Goal: Information Seeking & Learning: Learn about a topic

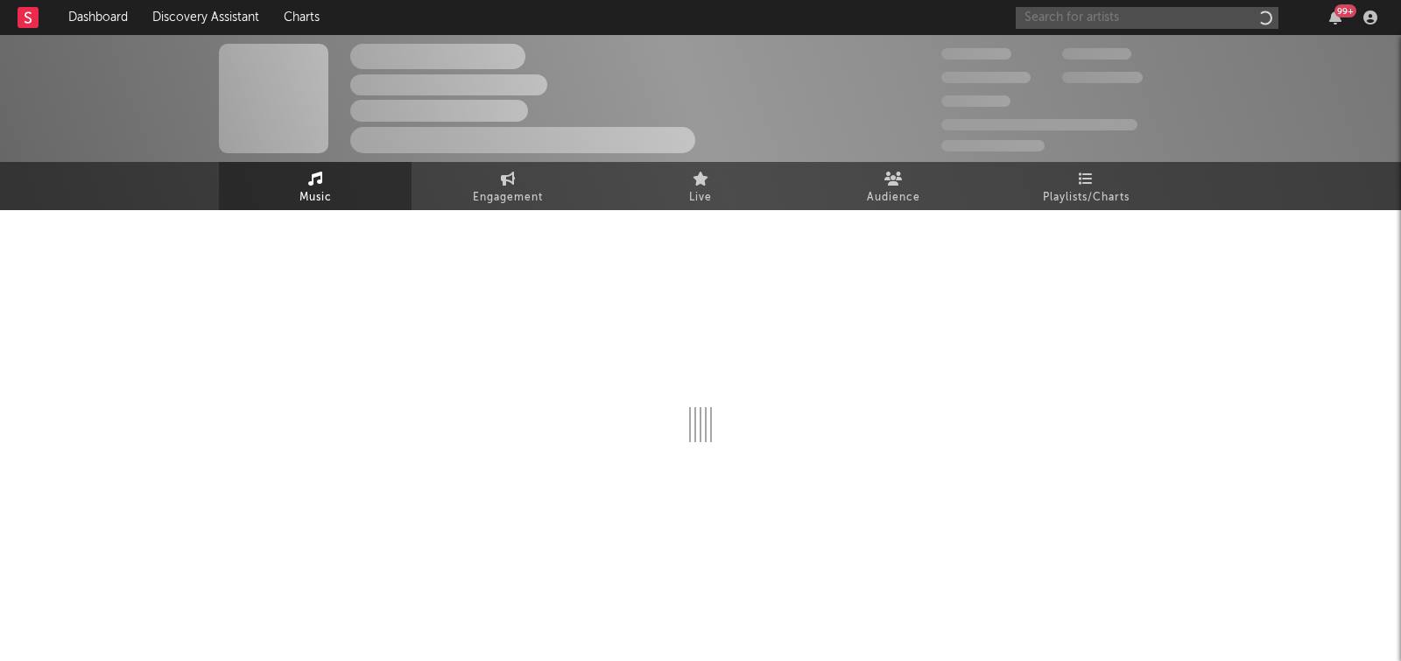
click at [1121, 18] on input "text" at bounding box center [1146, 18] width 263 height 22
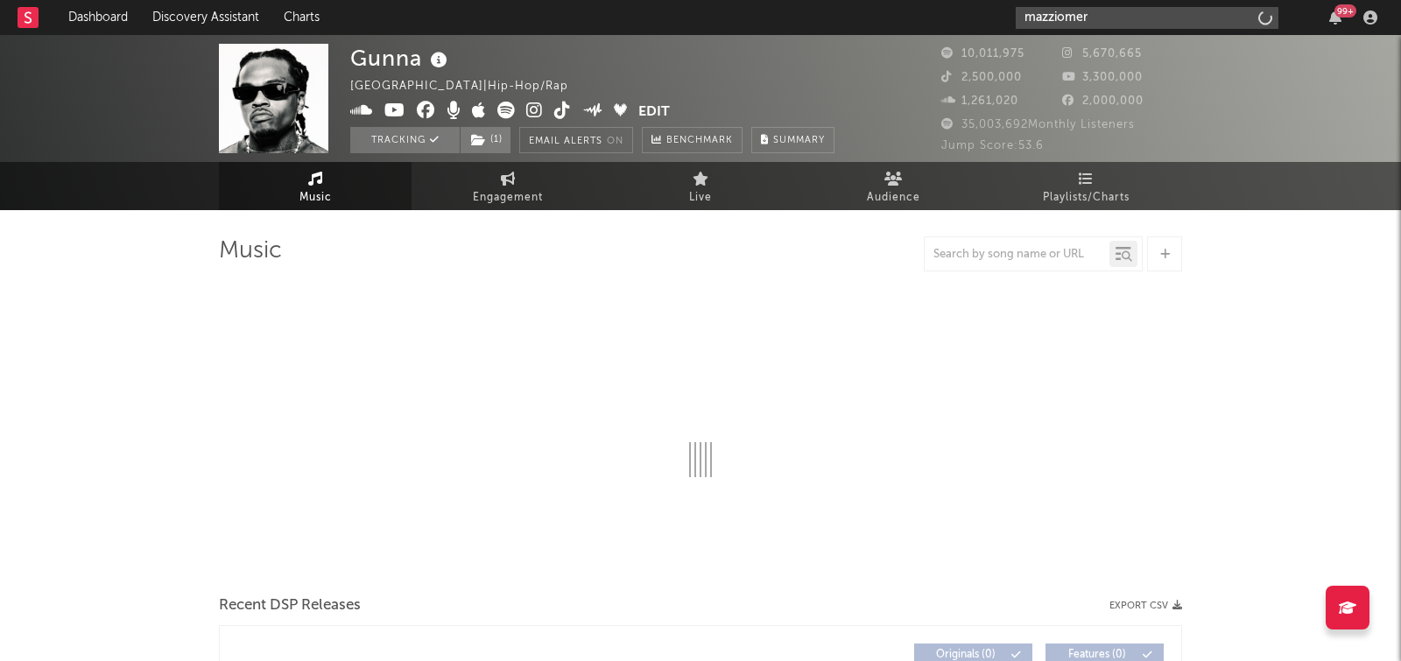
type input "mazziomert"
select select "6m"
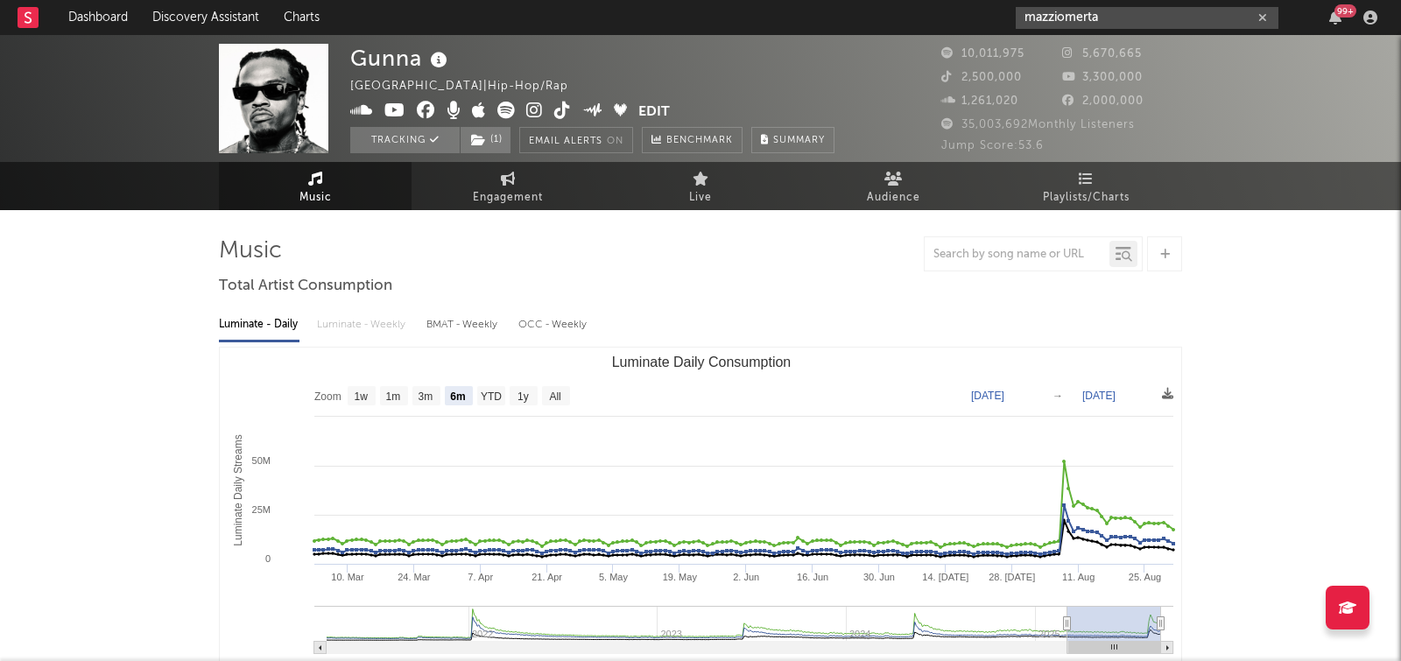
click at [1133, 20] on input "mazziomerta" at bounding box center [1146, 18] width 263 height 22
click at [1092, 13] on input "mazziomerta" at bounding box center [1146, 18] width 263 height 22
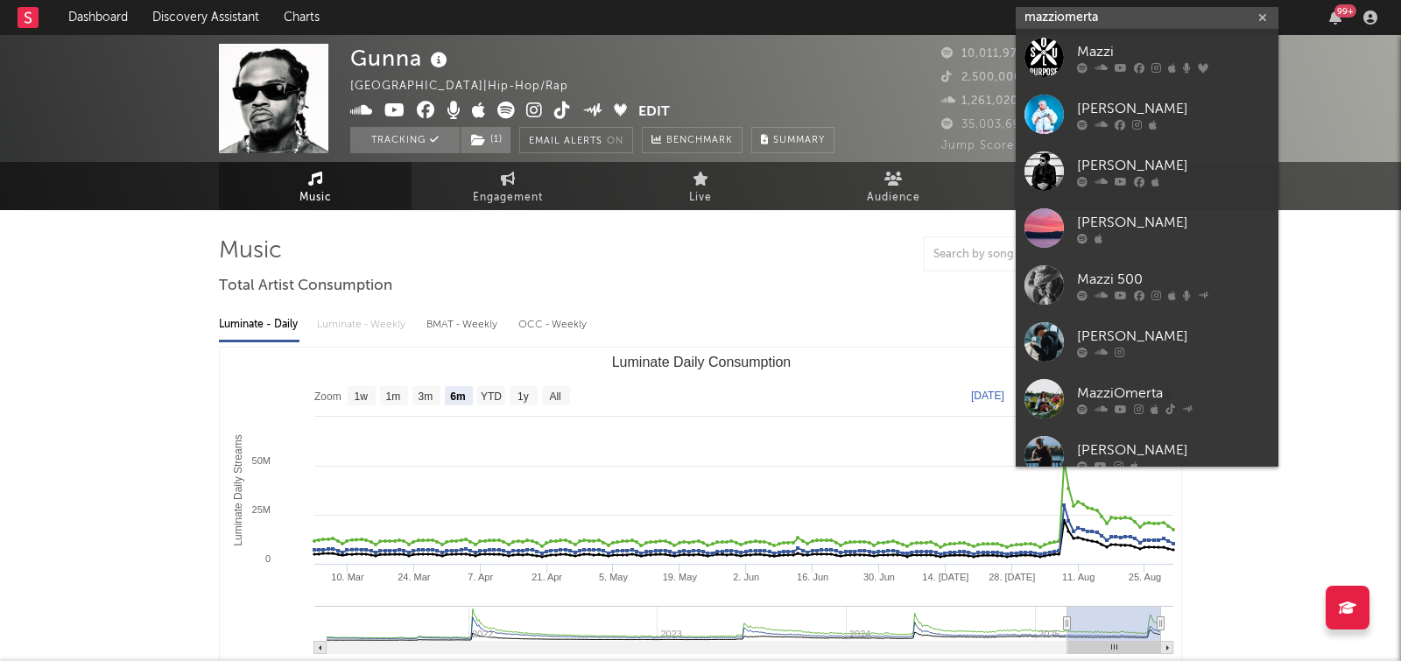
drag, startPoint x: 1112, startPoint y: 22, endPoint x: 1057, endPoint y: 22, distance: 55.1
click at [1057, 22] on input "mazziomerta" at bounding box center [1146, 18] width 263 height 22
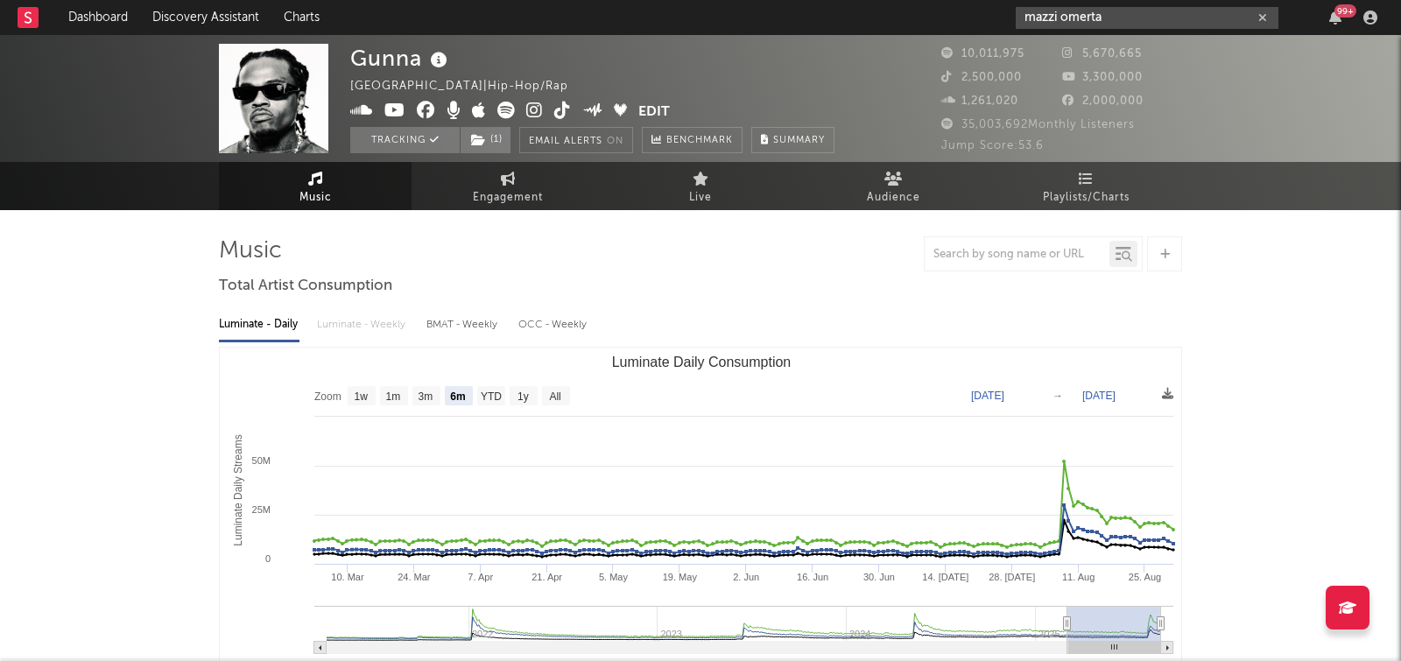
click at [1060, 15] on input "mazzi omerta" at bounding box center [1146, 18] width 263 height 22
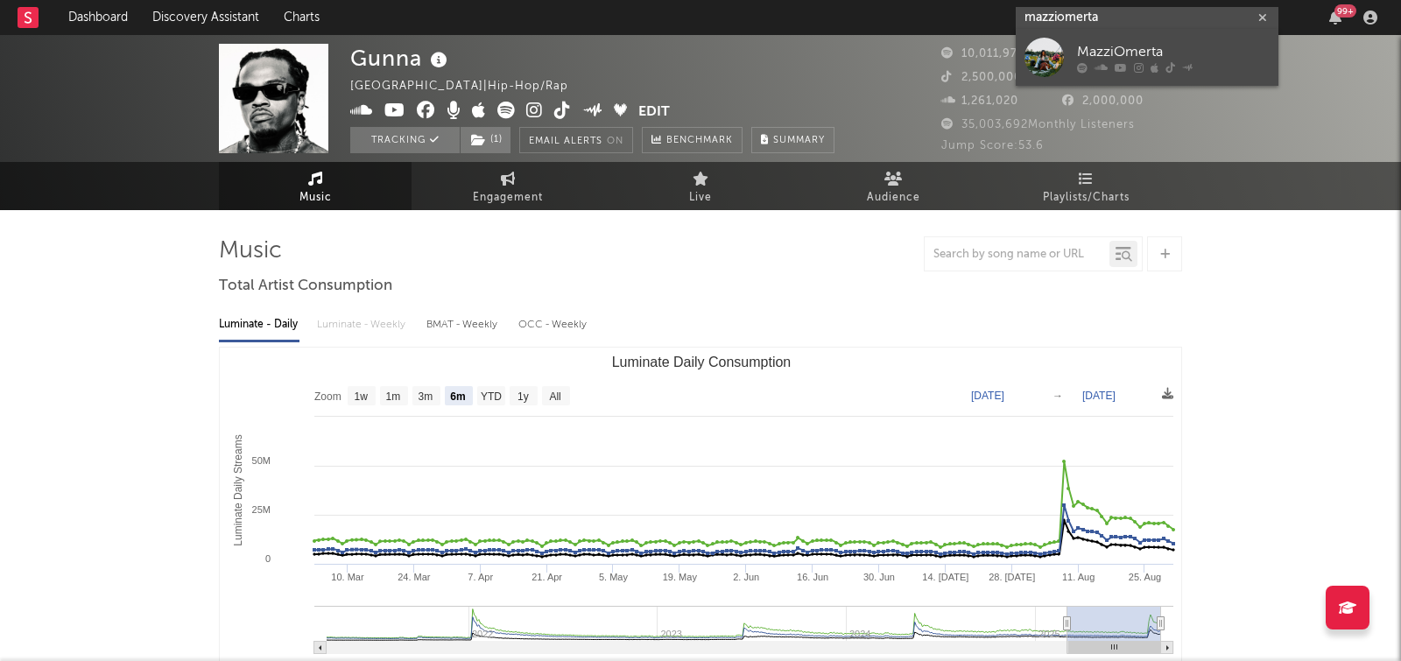
type input "mazziomerta"
click at [1074, 37] on link "MazziOmerta" at bounding box center [1146, 57] width 263 height 57
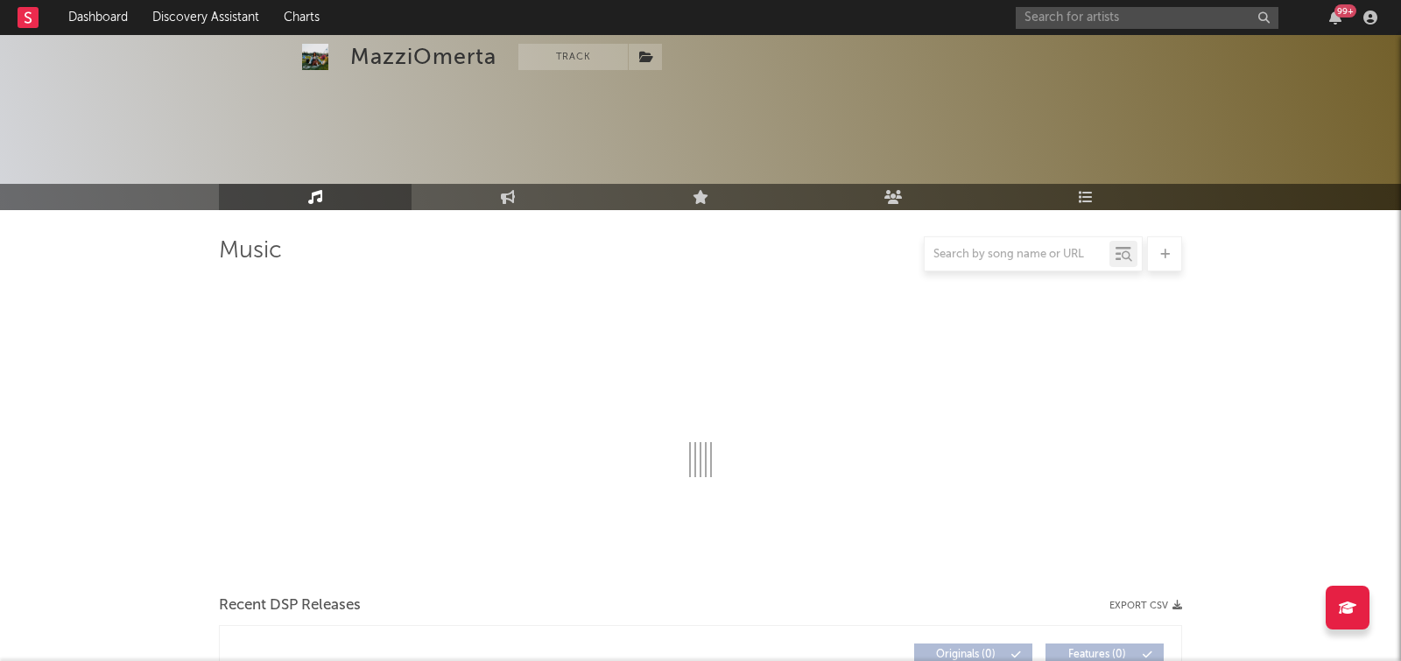
select select "6m"
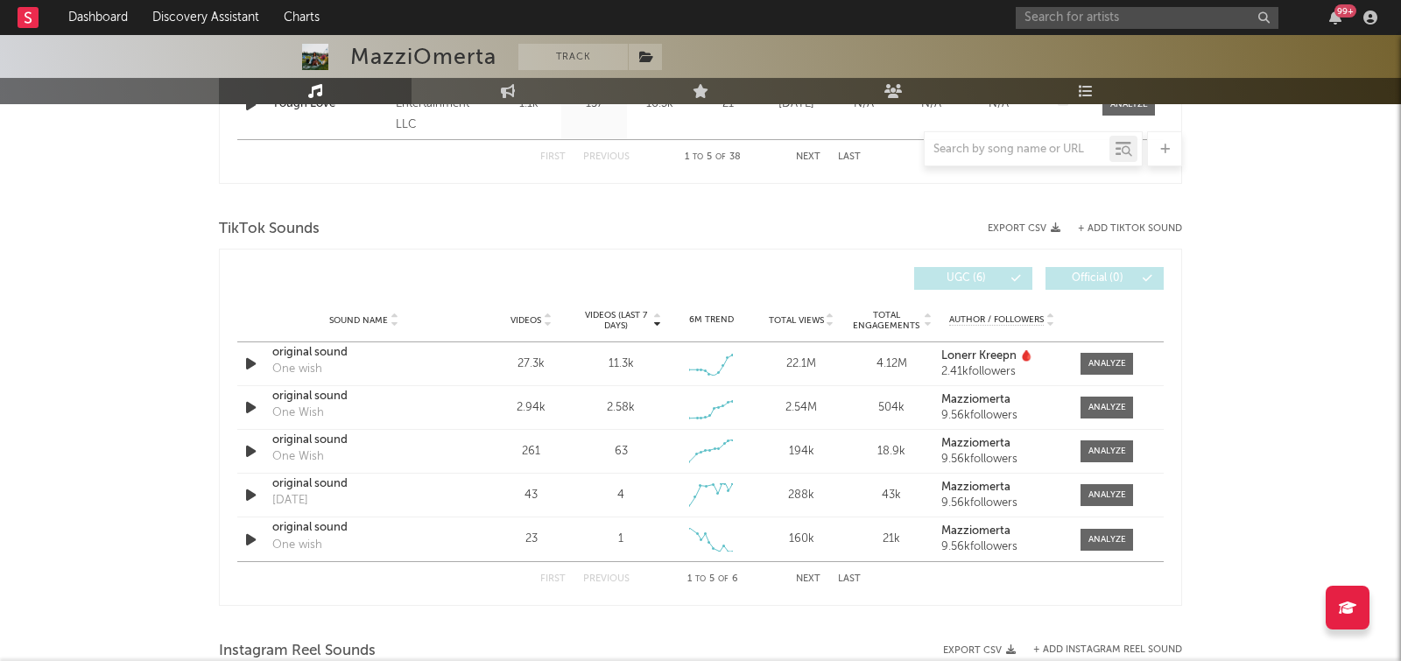
scroll to position [1159, 0]
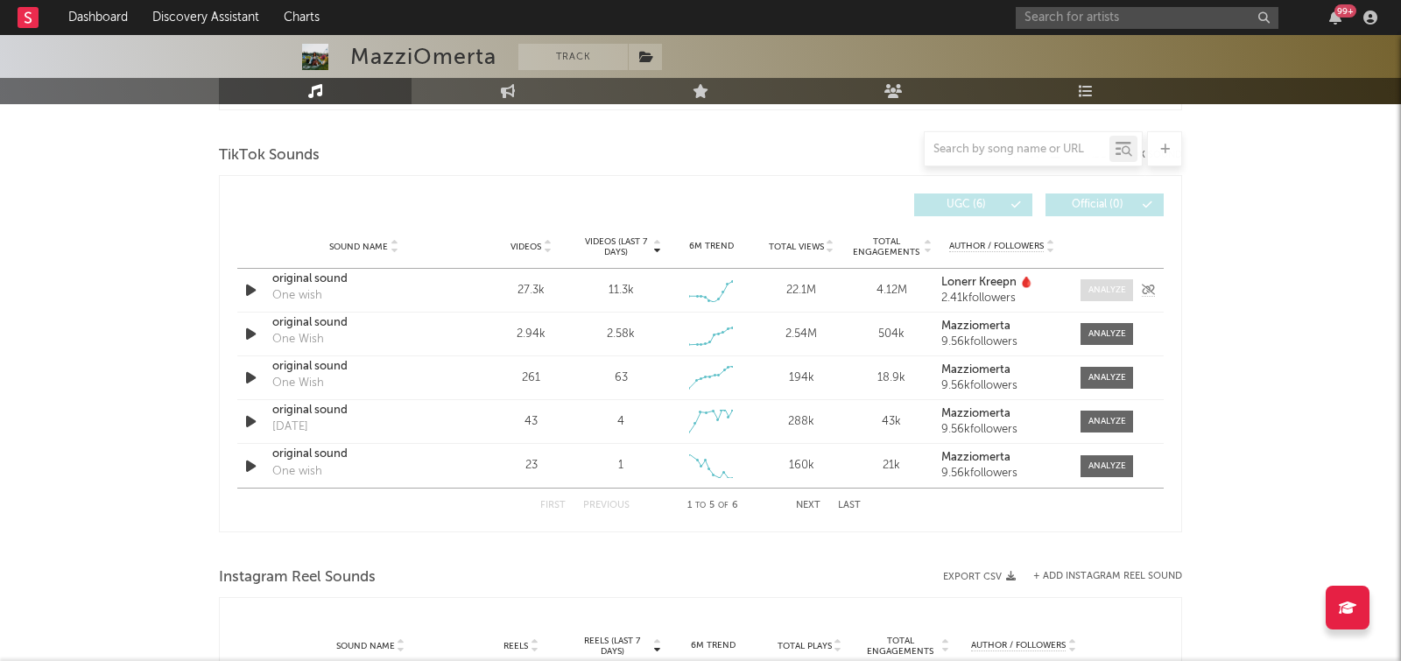
click at [1111, 285] on div at bounding box center [1107, 290] width 38 height 13
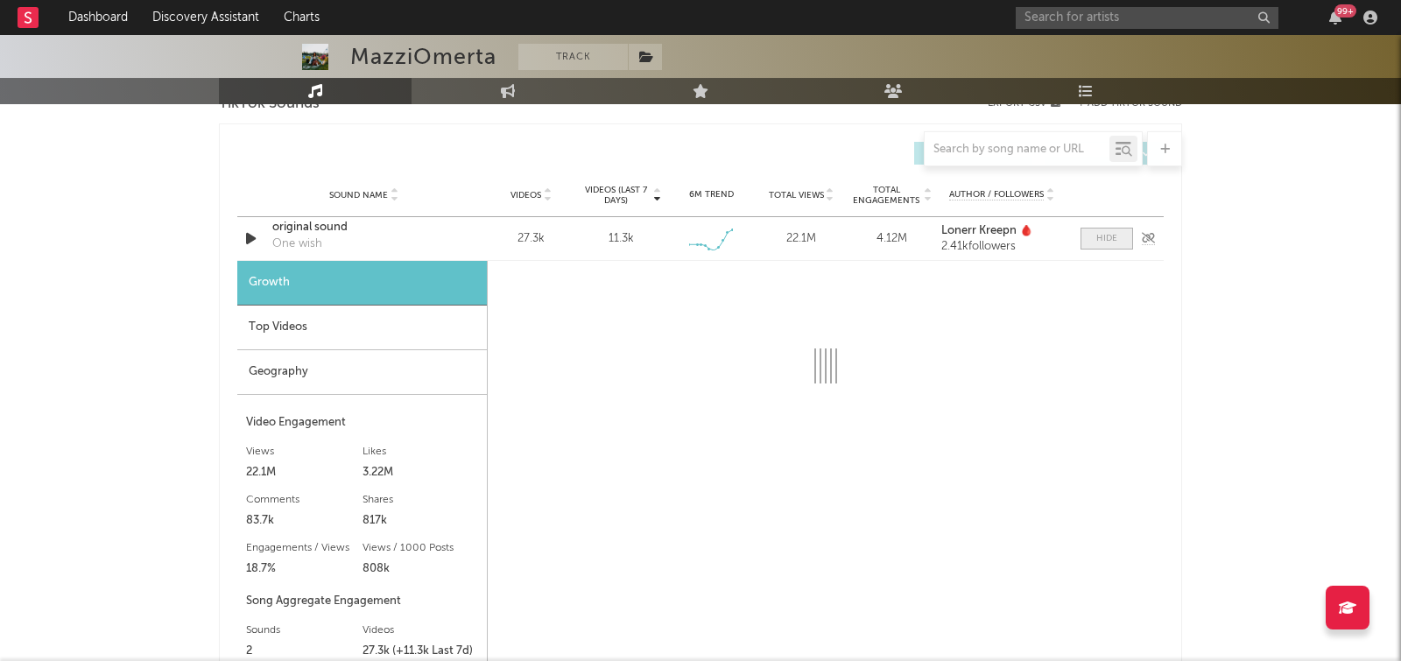
scroll to position [1244, 0]
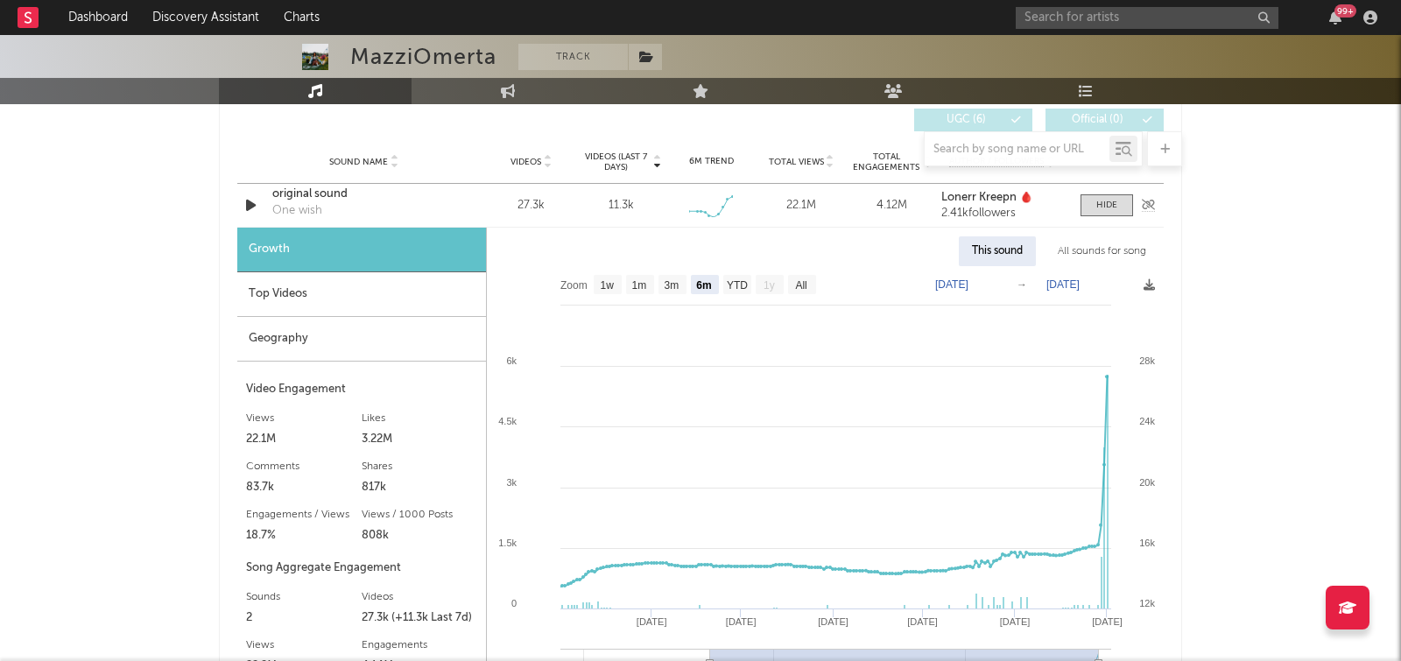
click at [325, 190] on div "original sound" at bounding box center [363, 195] width 183 height 18
click at [627, 286] on rect at bounding box center [640, 284] width 28 height 19
select select "1m"
type input "2025-08-01"
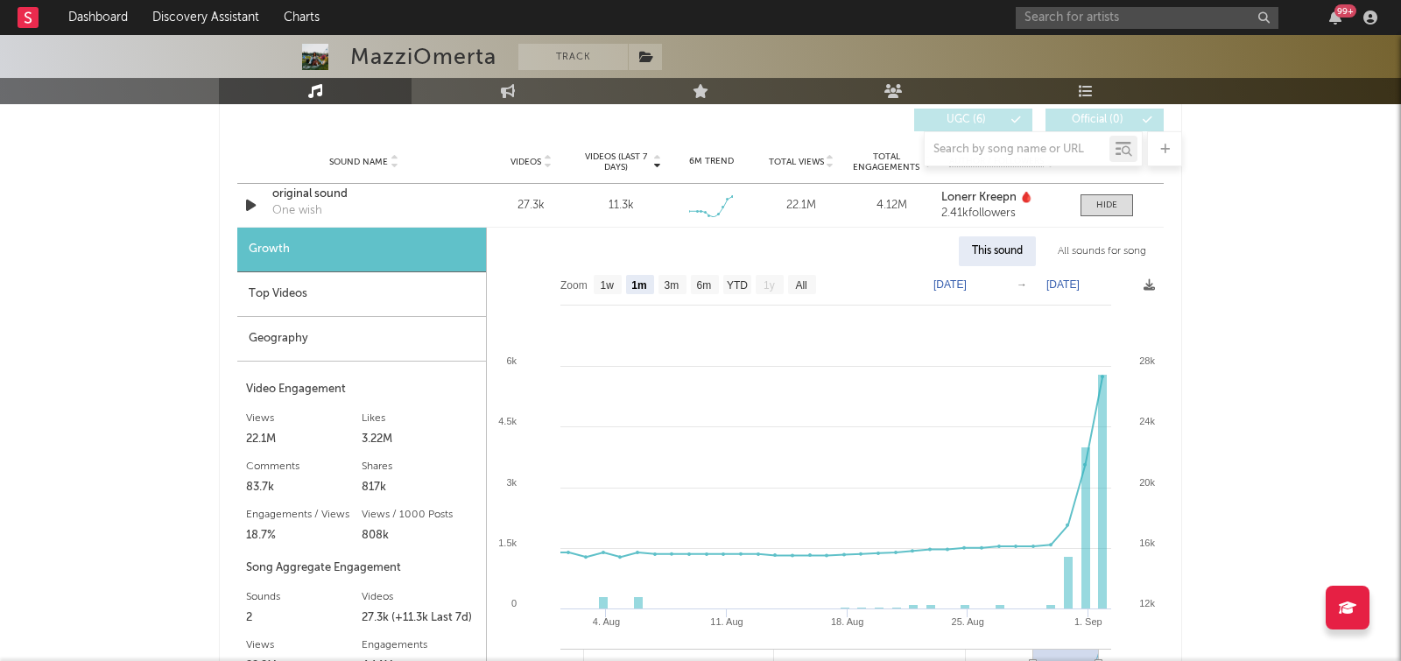
scroll to position [1623, 0]
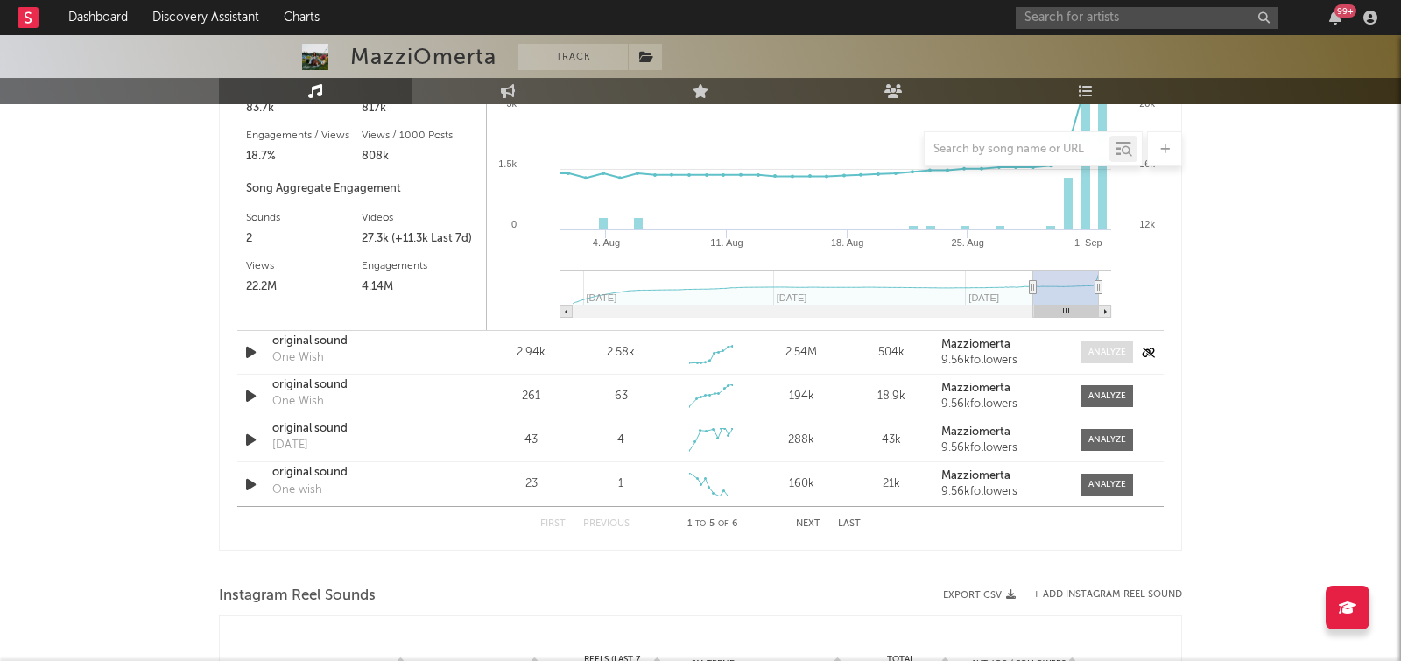
click at [1095, 348] on div at bounding box center [1107, 352] width 38 height 13
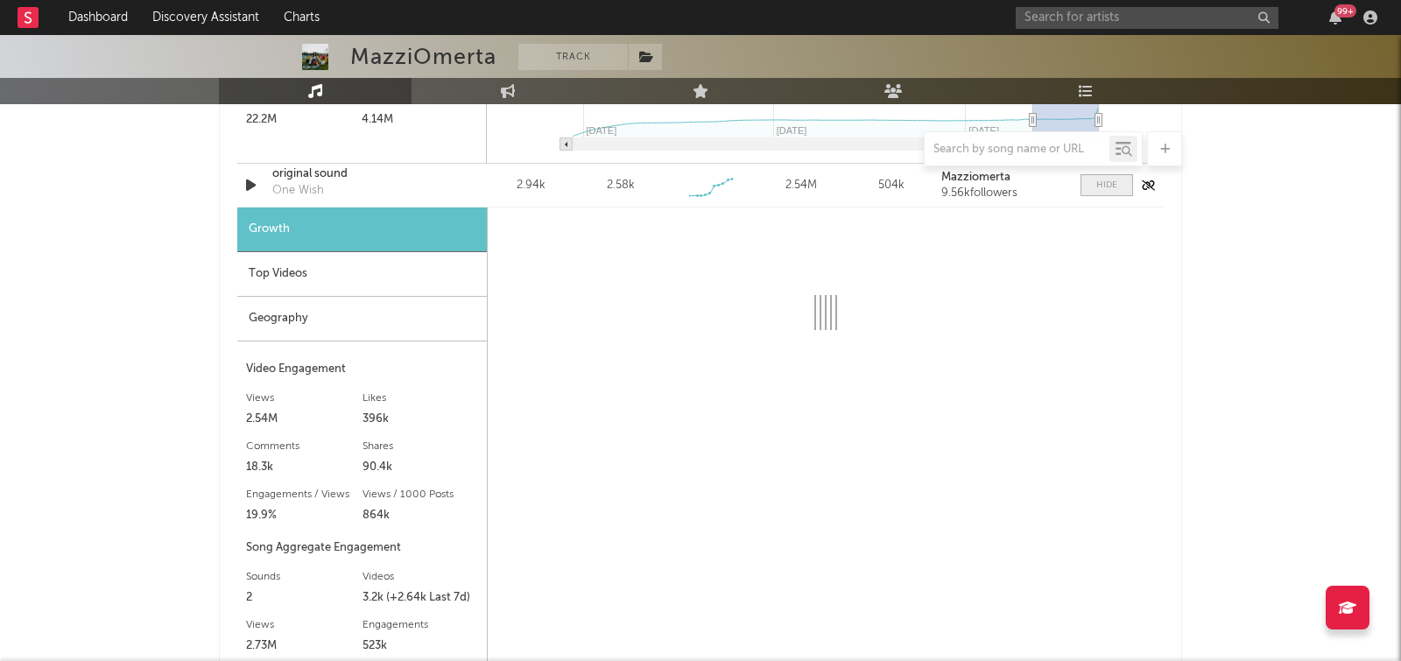
scroll to position [1795, 0]
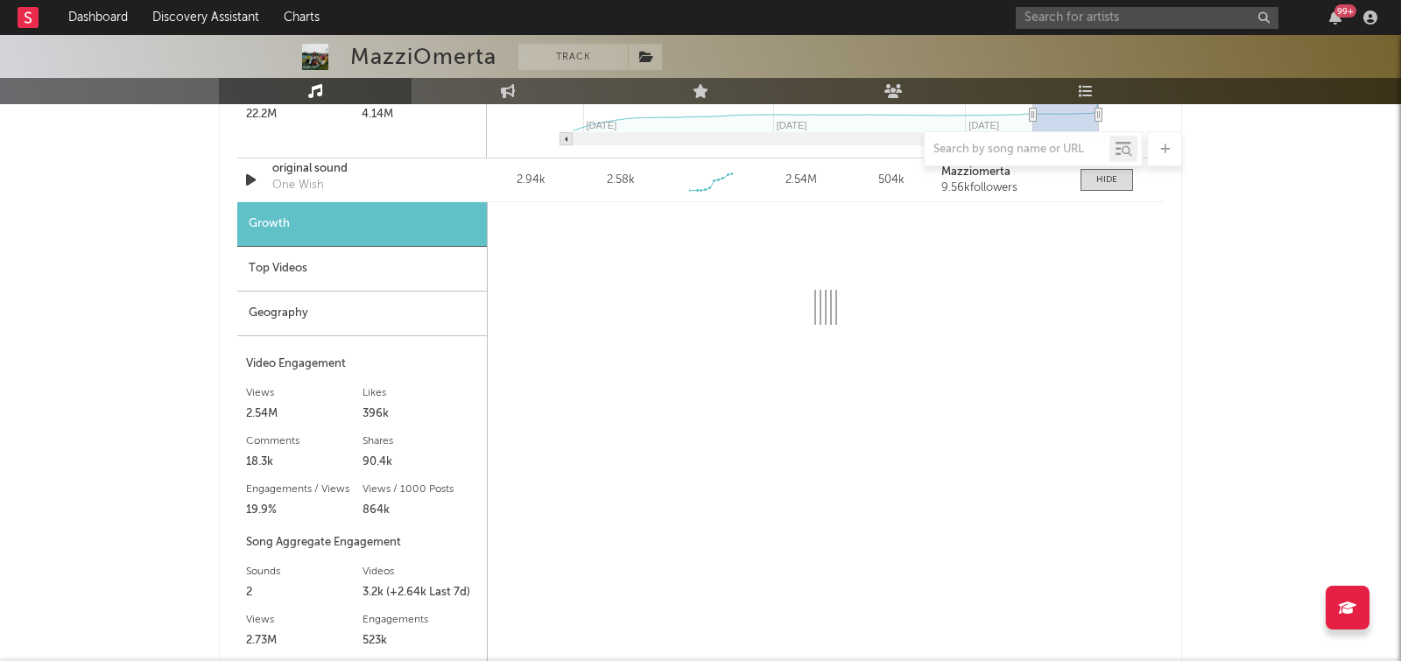
select select "6m"
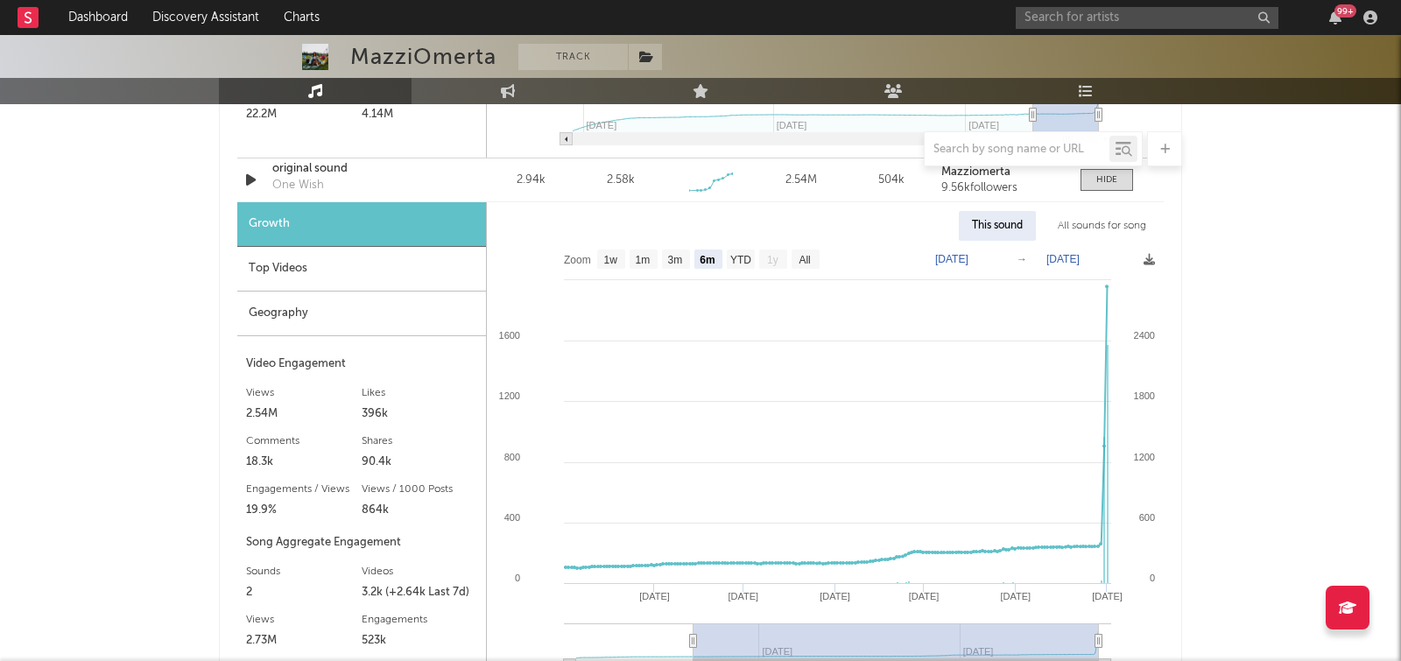
click at [322, 160] on div at bounding box center [700, 148] width 963 height 35
click at [313, 165] on div at bounding box center [700, 148] width 963 height 35
click at [284, 182] on div "One Wish" at bounding box center [298, 186] width 52 height 18
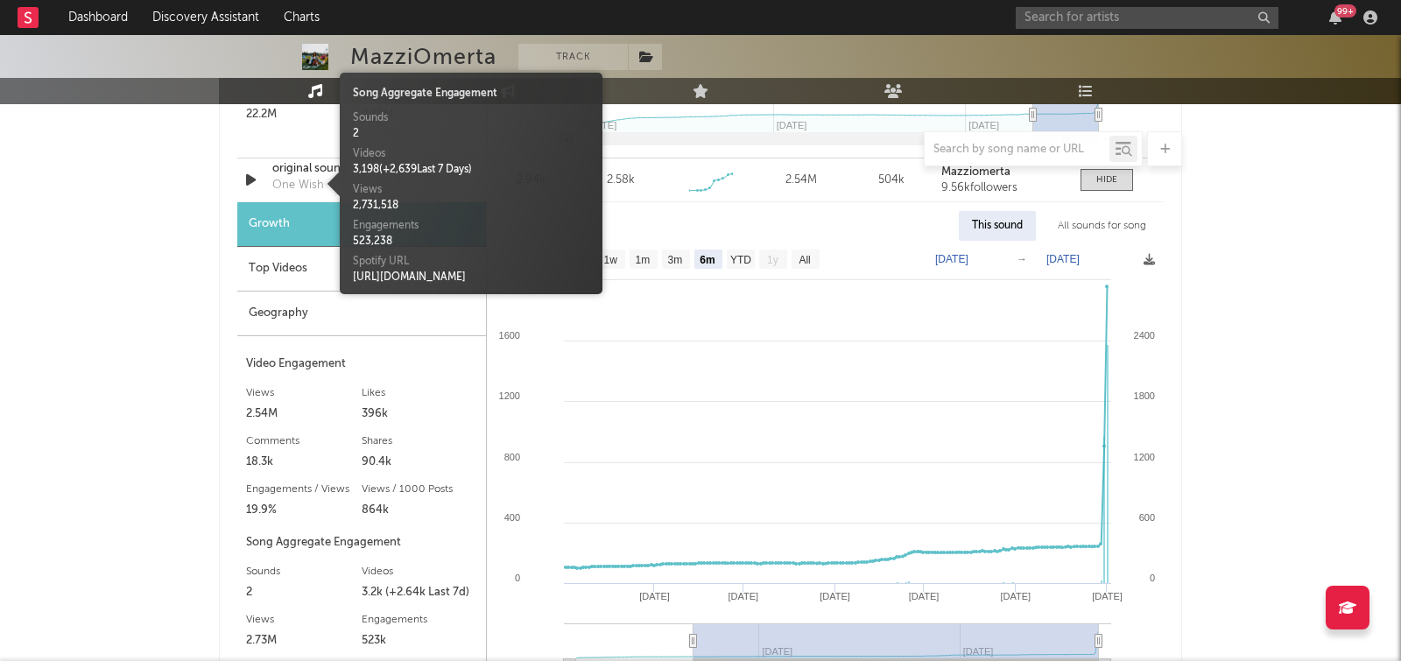
click at [150, 146] on div "MazziOmerta Track United States | Hip-Hop/Rap Edit Track Benchmark Summary 1,39…" at bounding box center [700, 44] width 1401 height 3609
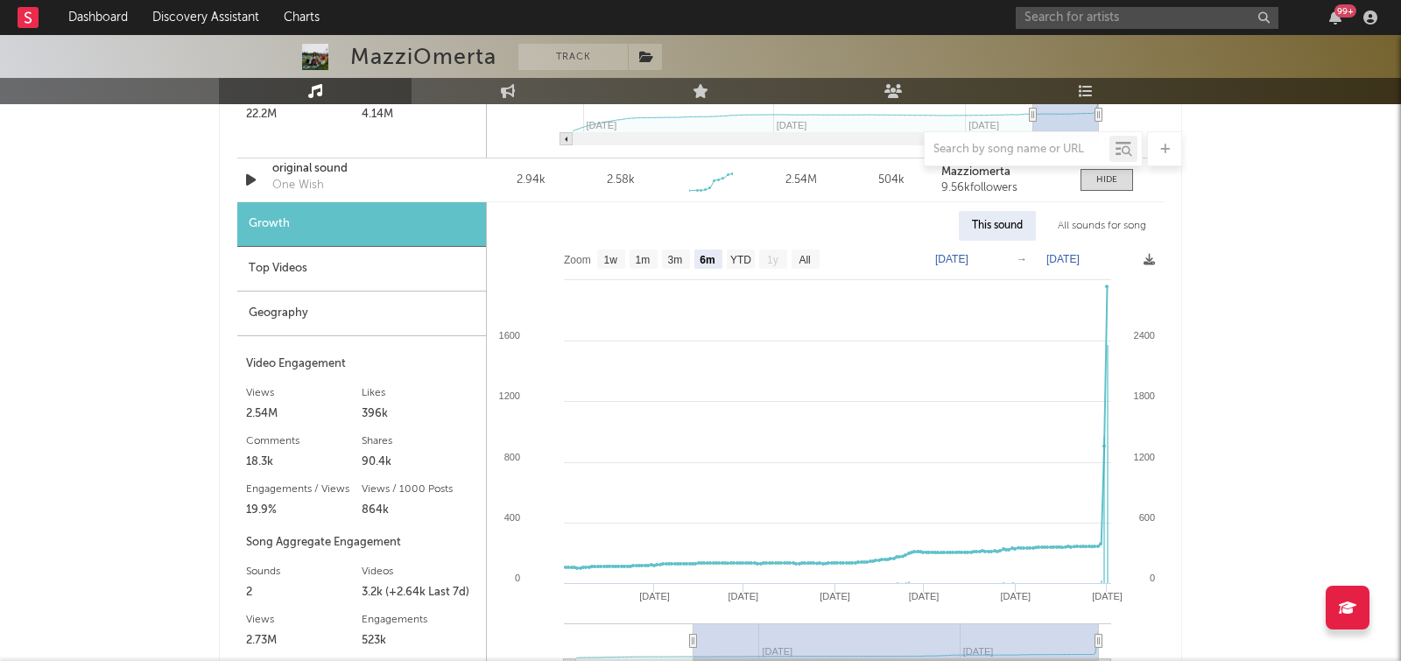
click at [311, 165] on div at bounding box center [700, 148] width 963 height 35
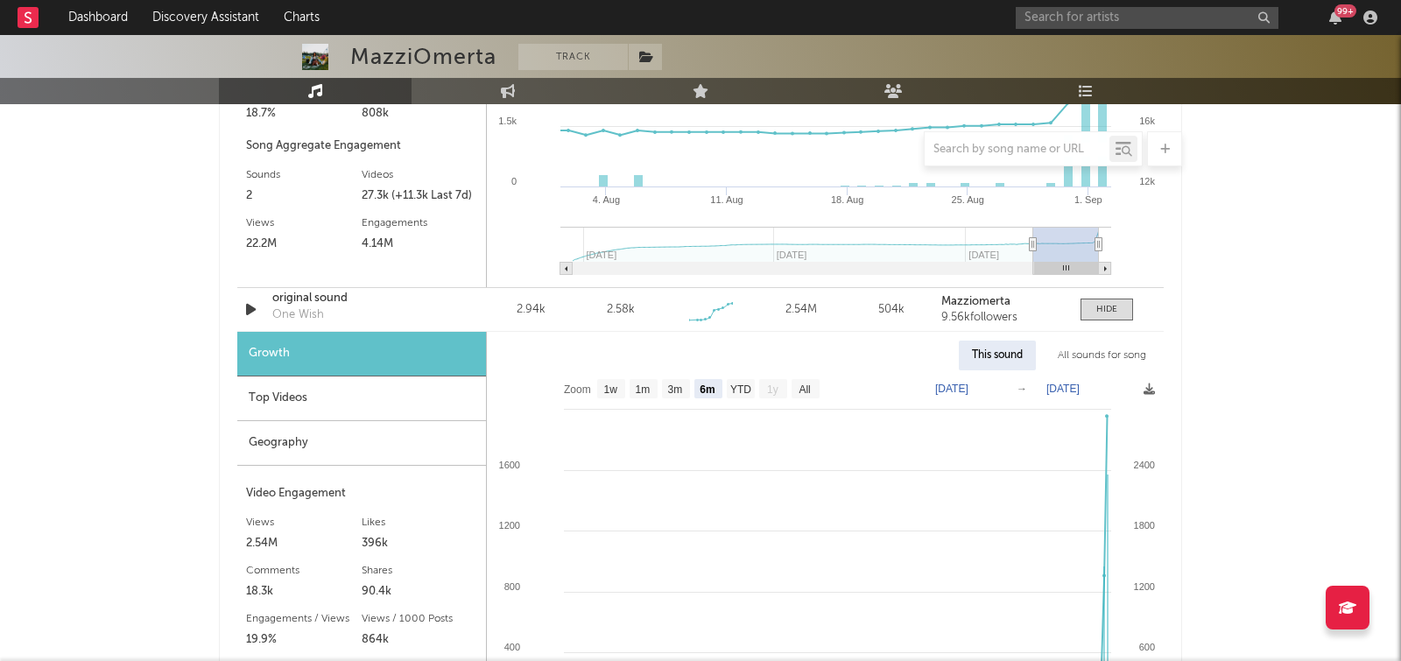
scroll to position [1656, 0]
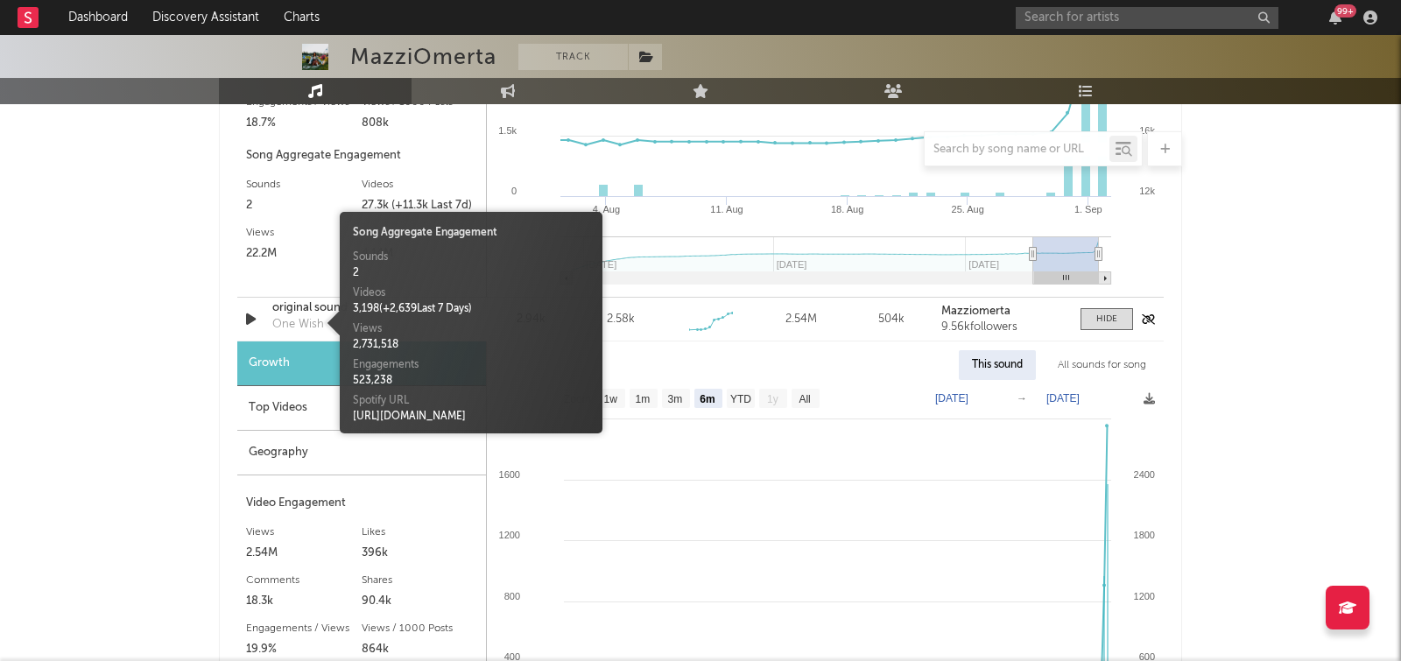
click at [280, 324] on div "One Wish" at bounding box center [298, 325] width 52 height 18
click at [122, 285] on div "MazziOmerta Track United States | Hip-Hop/Rap Edit Track Benchmark Summary 1,39…" at bounding box center [700, 183] width 1401 height 3609
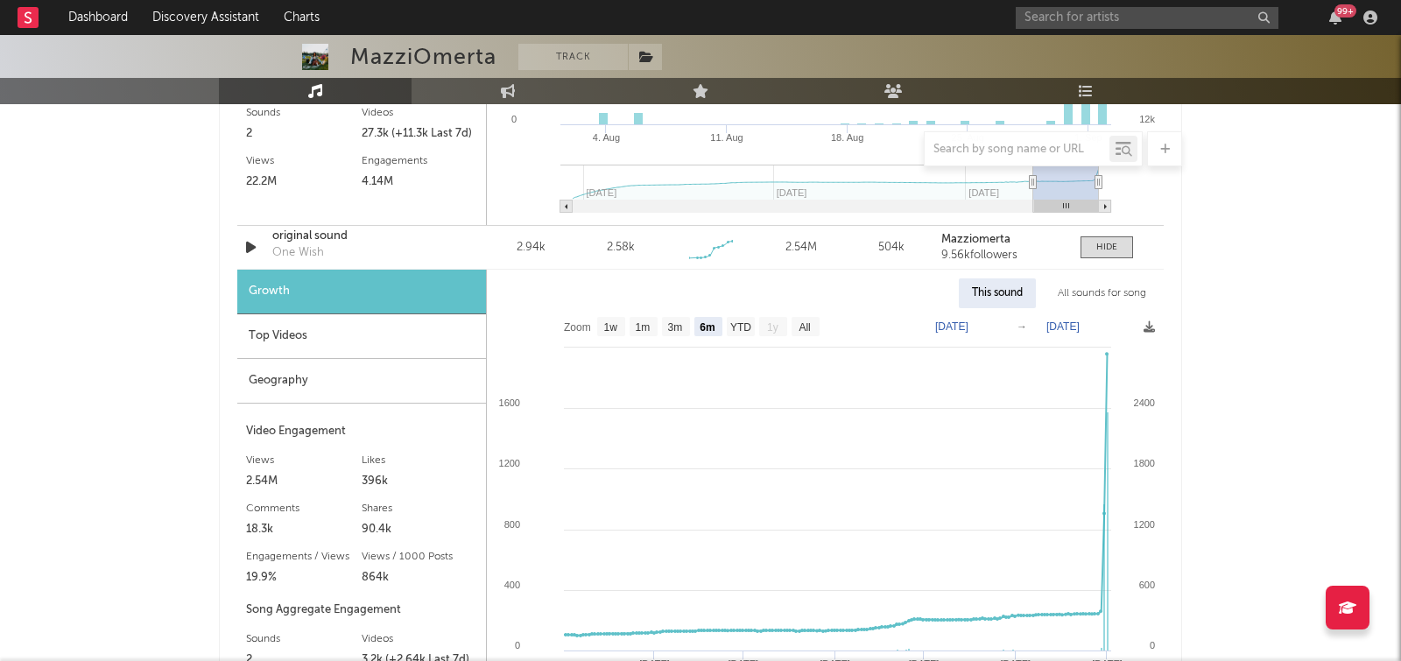
scroll to position [1727, 0]
click at [1127, 250] on span at bounding box center [1106, 248] width 53 height 22
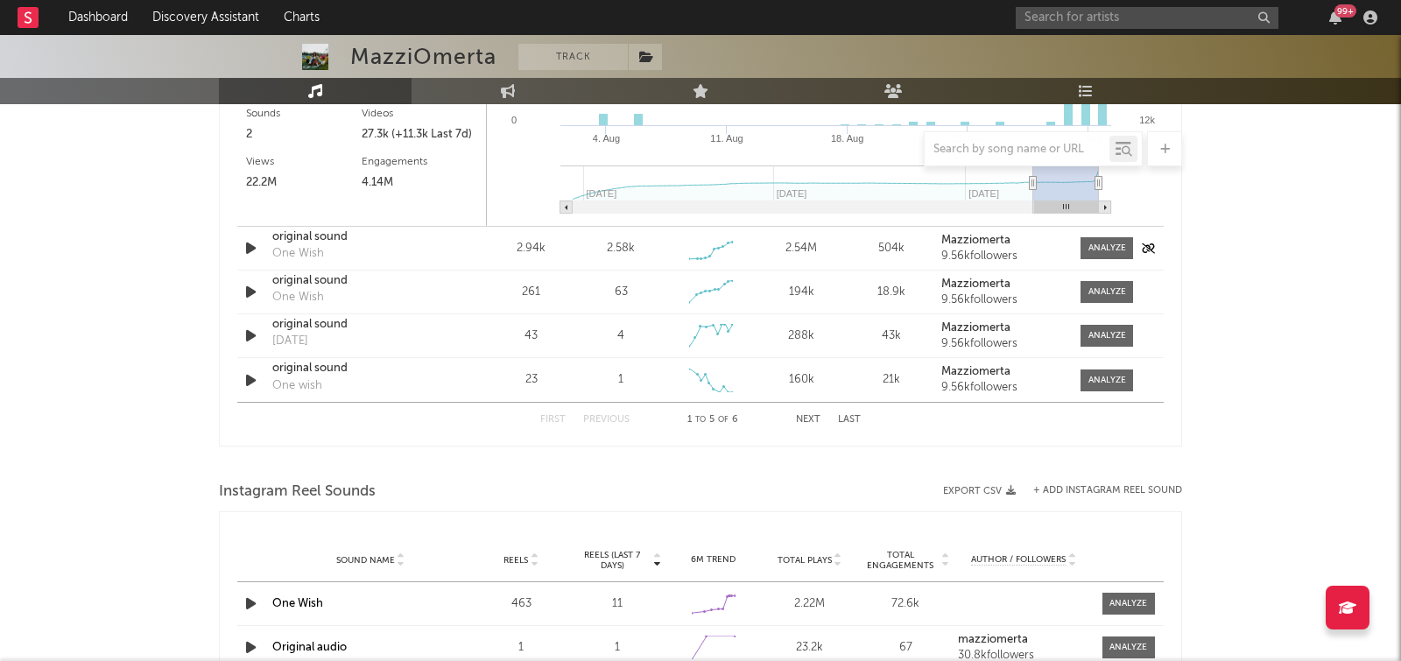
click at [320, 235] on div "original sound" at bounding box center [363, 237] width 183 height 18
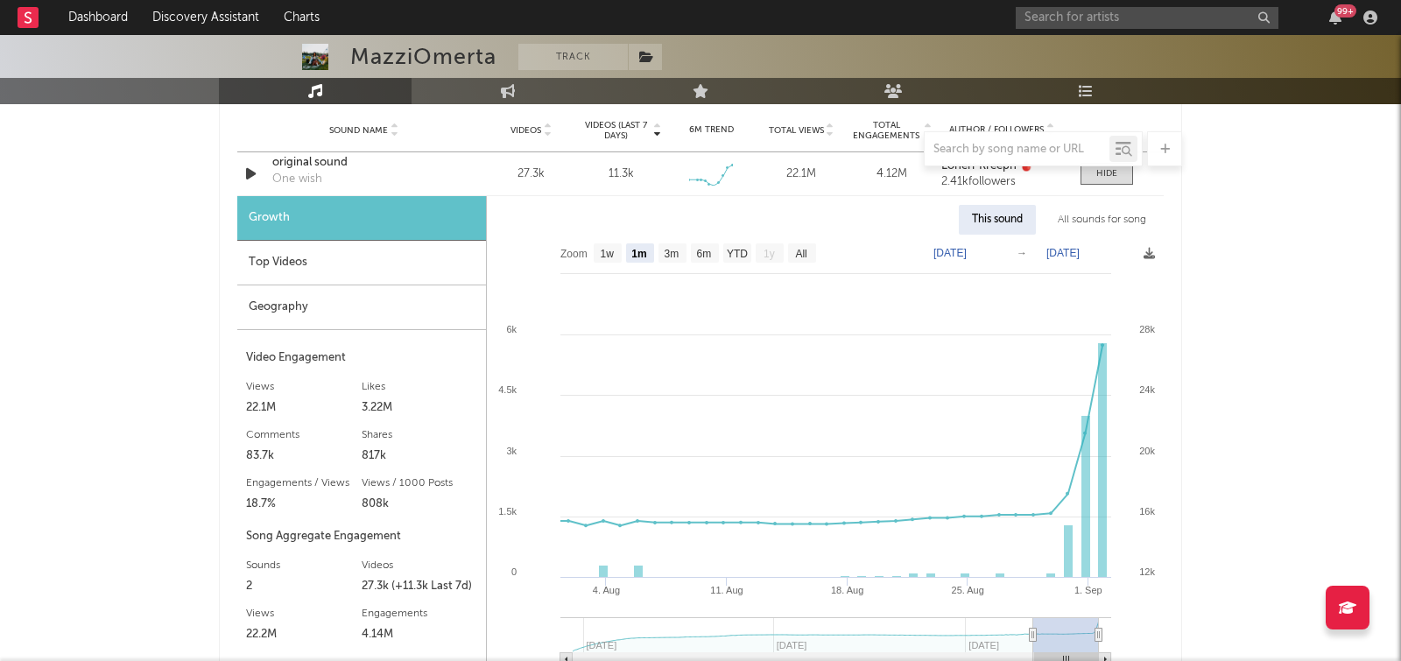
scroll to position [1276, 0]
click at [1099, 172] on div at bounding box center [1106, 172] width 21 height 13
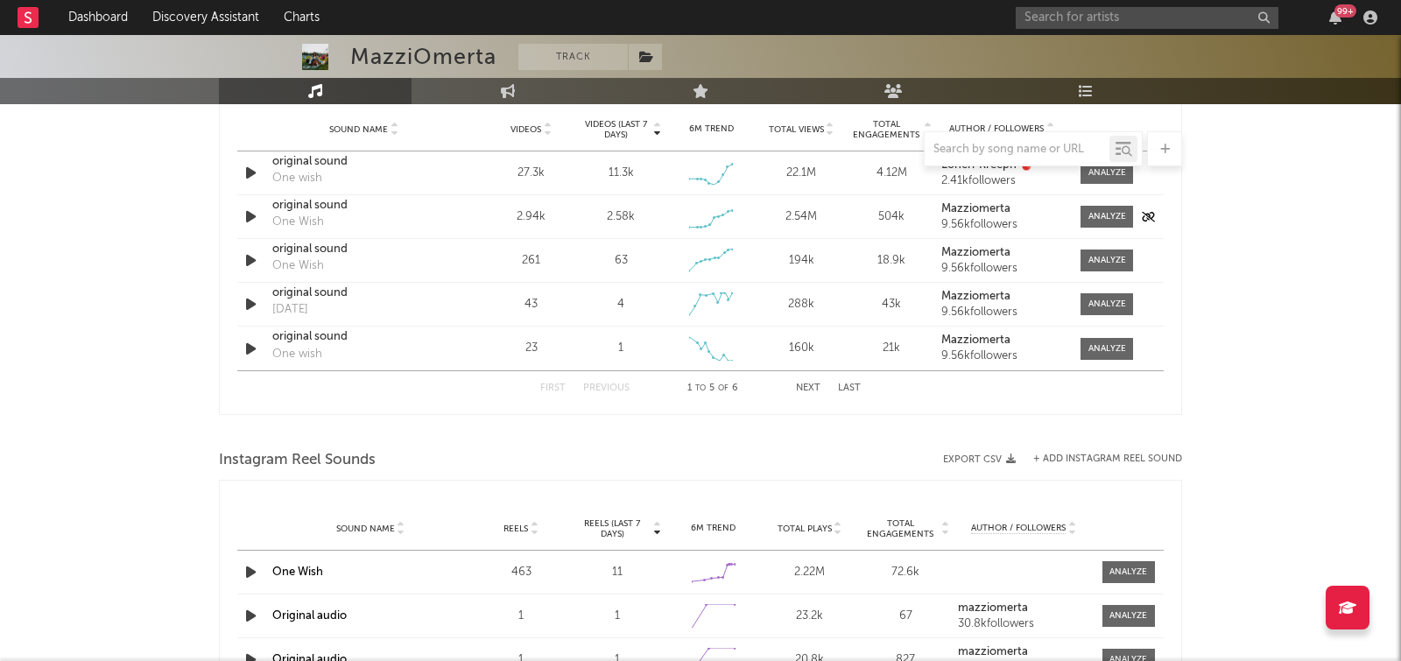
click at [303, 199] on div "original sound" at bounding box center [363, 206] width 183 height 18
click at [305, 246] on div "original sound" at bounding box center [363, 250] width 183 height 18
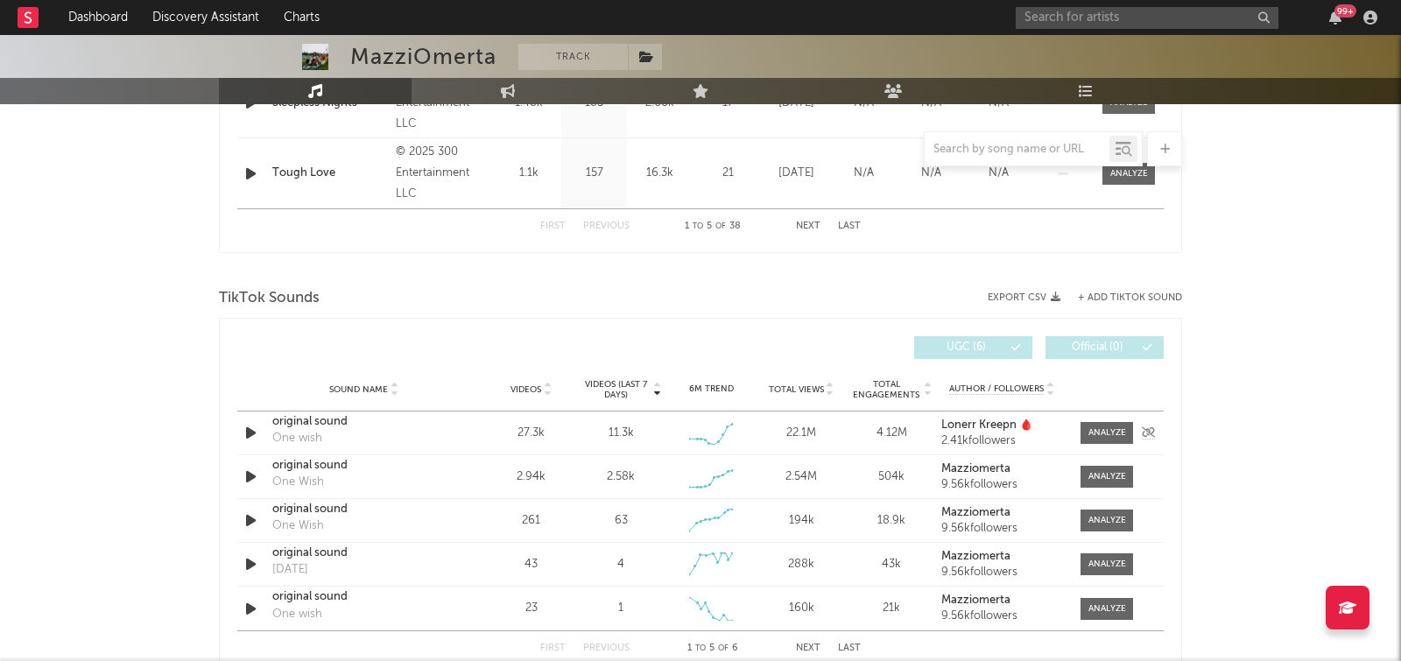
scroll to position [1027, 0]
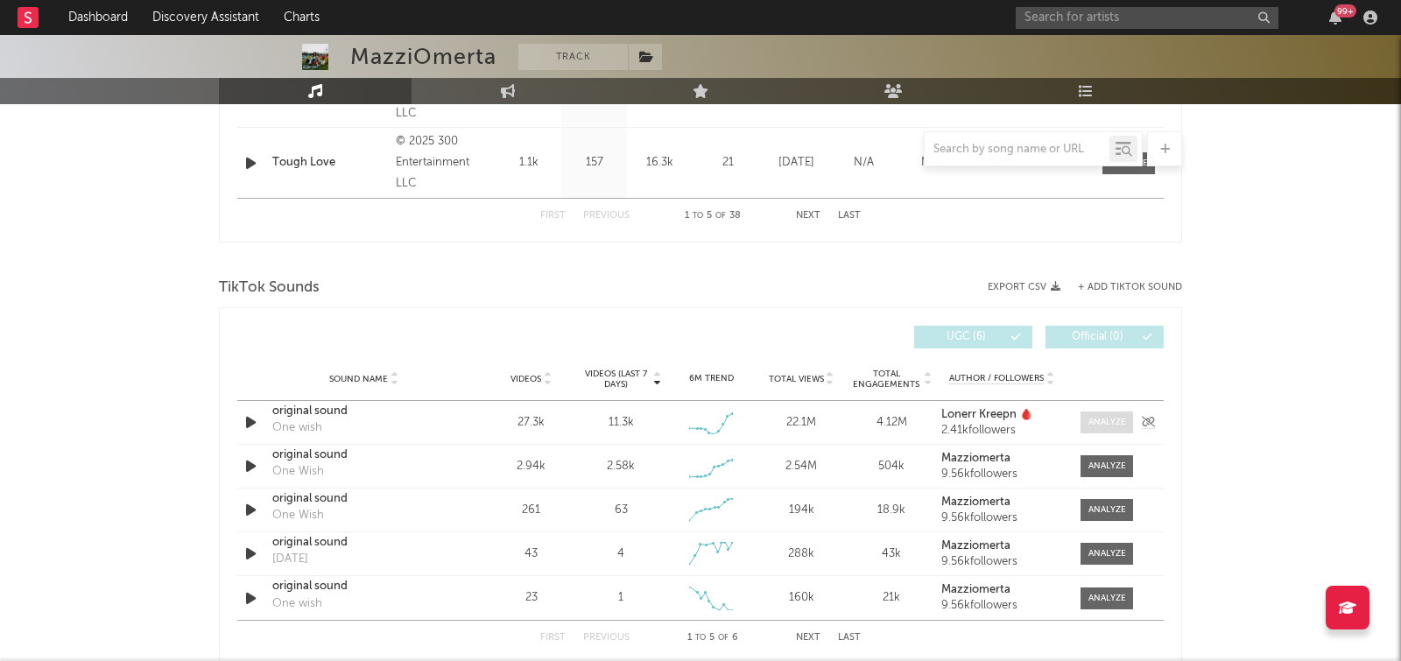
click at [1095, 417] on div at bounding box center [1107, 422] width 38 height 13
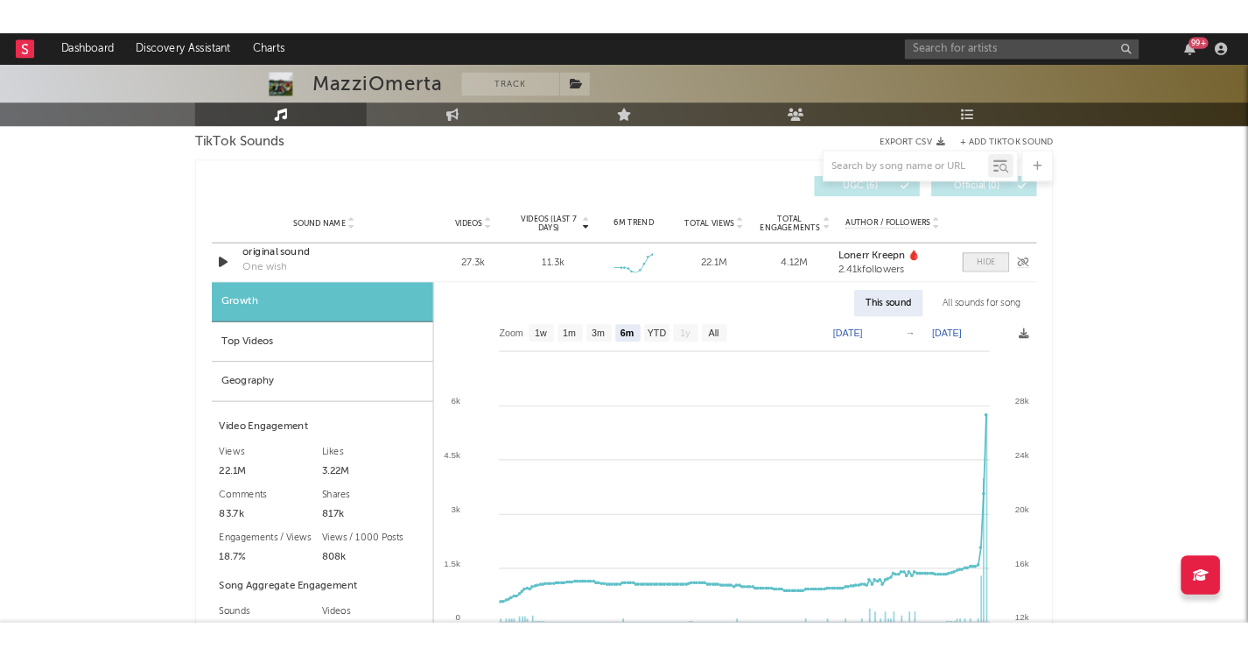
scroll to position [1208, 0]
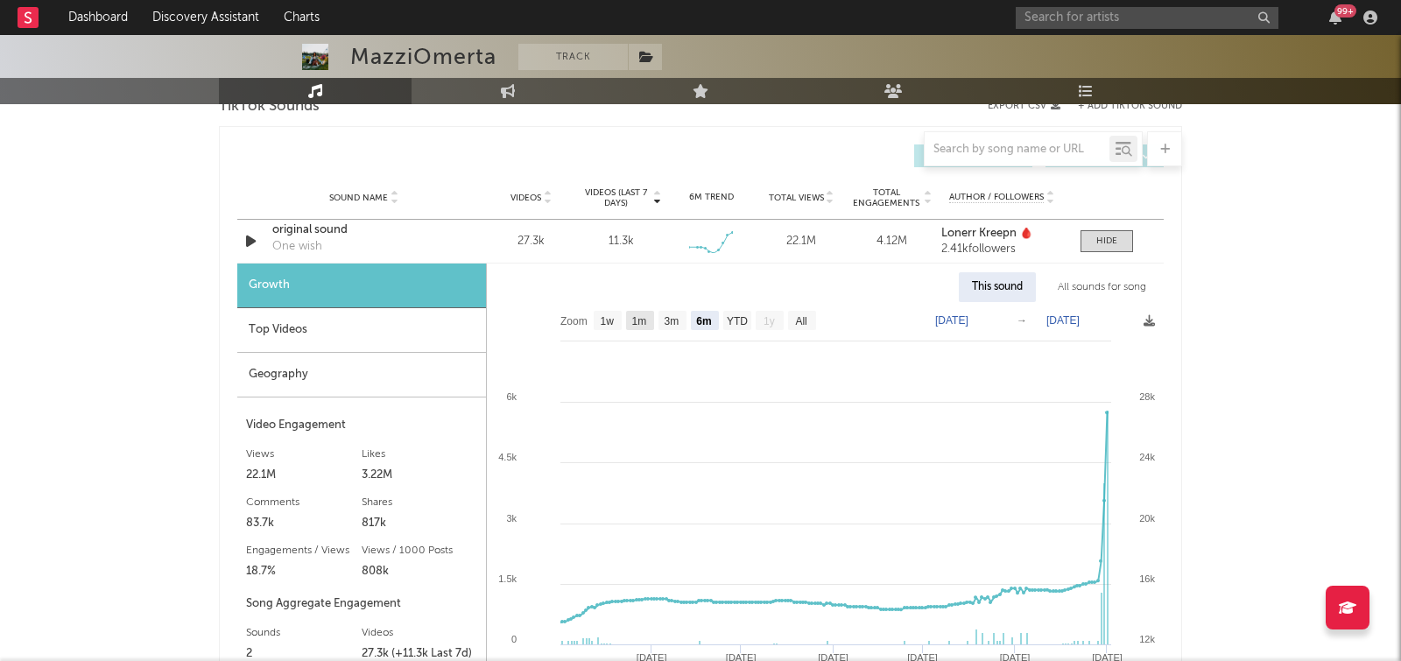
click at [642, 319] on text "1m" at bounding box center [639, 321] width 15 height 12
select select "1m"
type input "2025-08-01"
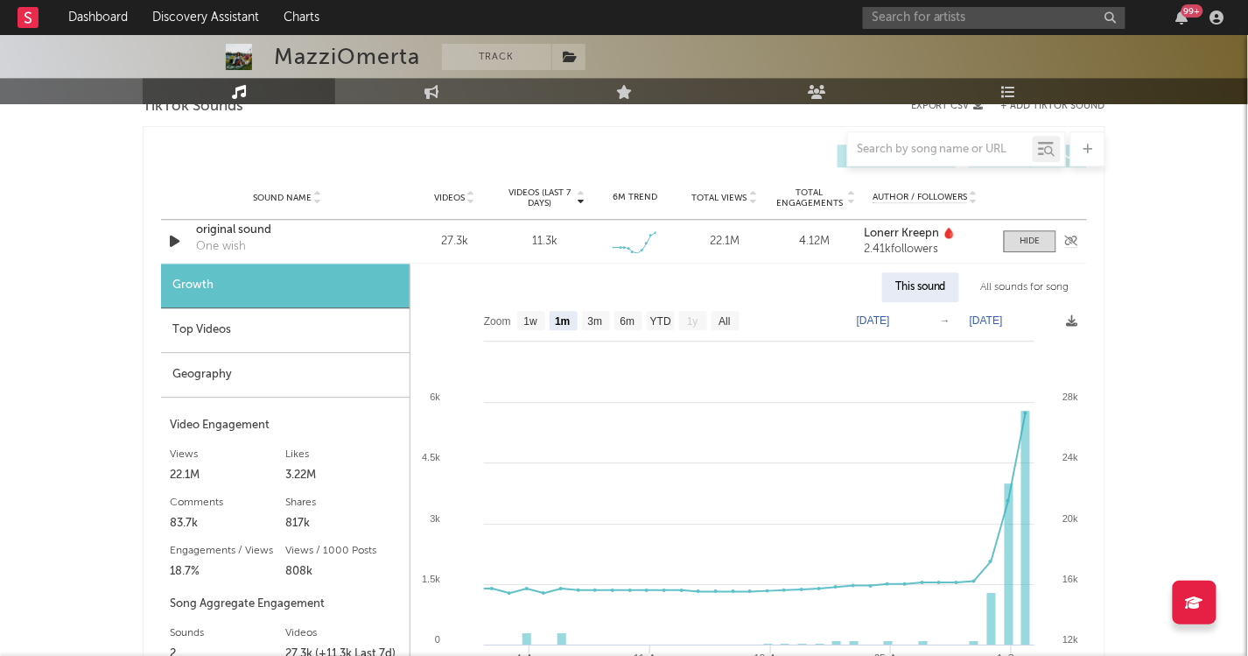
click at [222, 240] on div "One wish" at bounding box center [221, 247] width 50 height 18
click at [221, 228] on div "original sound" at bounding box center [287, 230] width 183 height 18
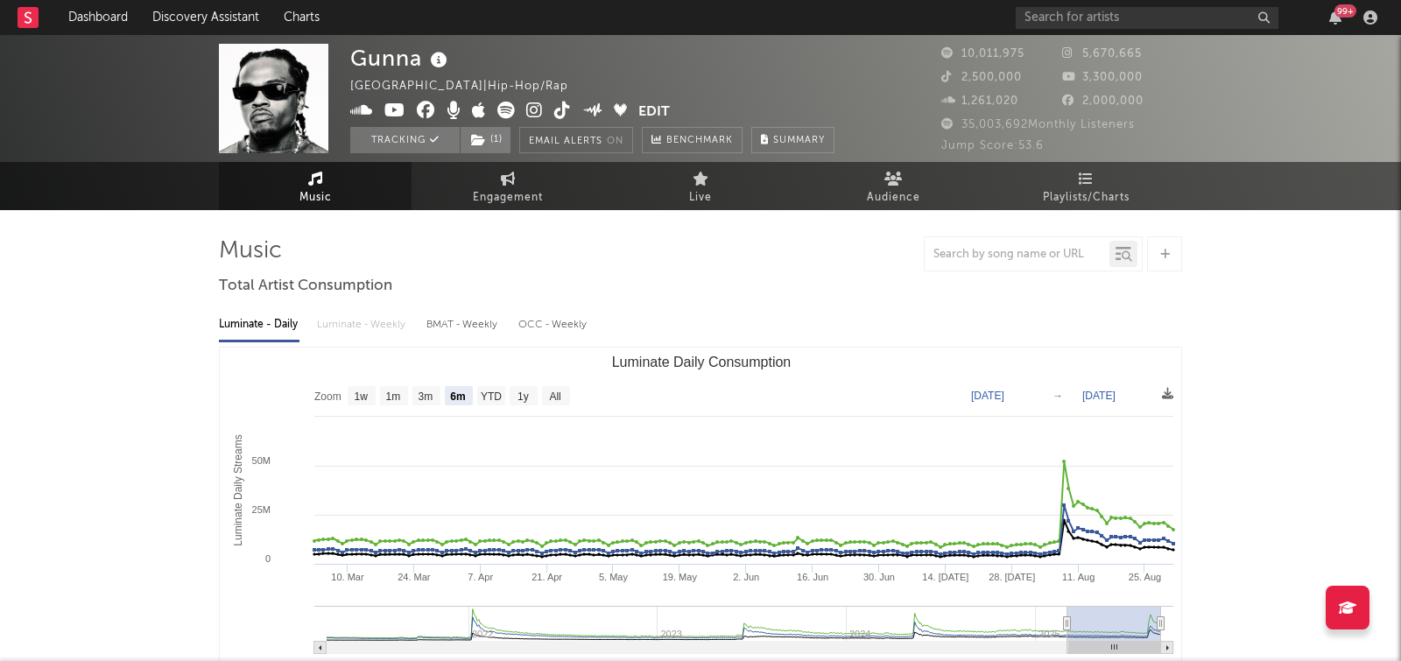
select select "6m"
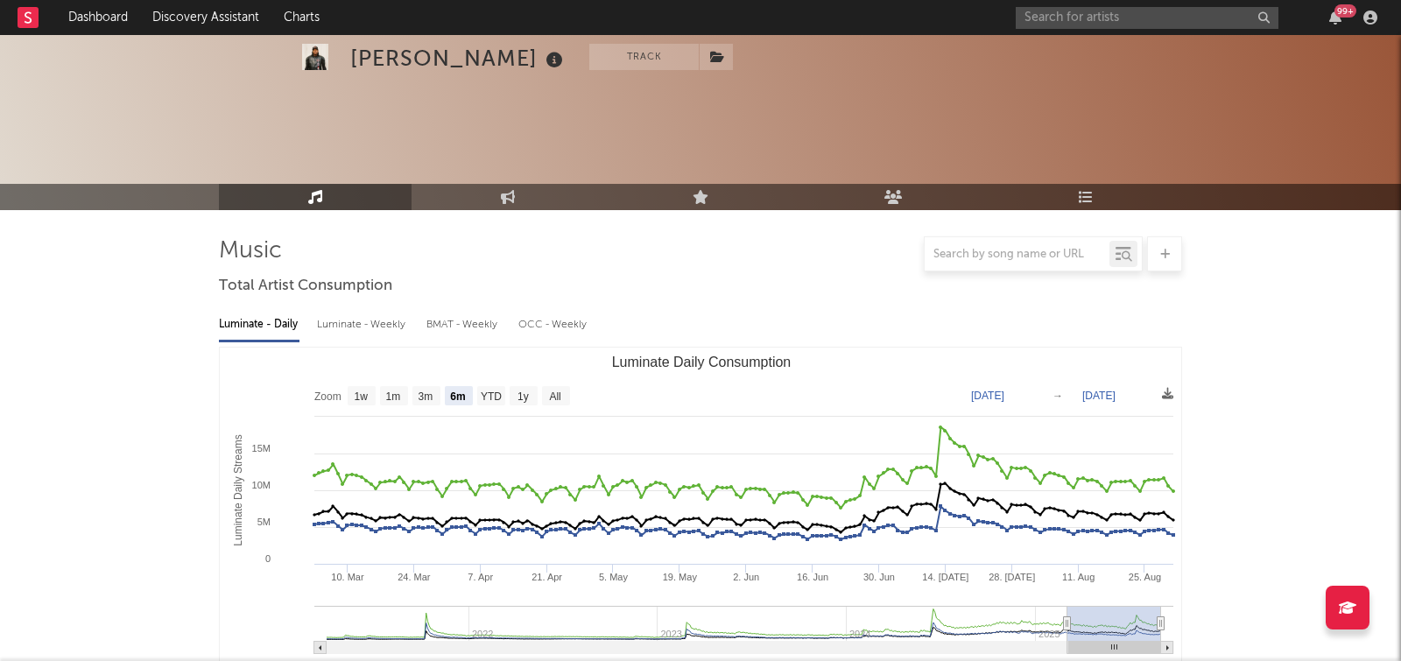
select select "6m"
select select "1w"
